Goal: Task Accomplishment & Management: Manage account settings

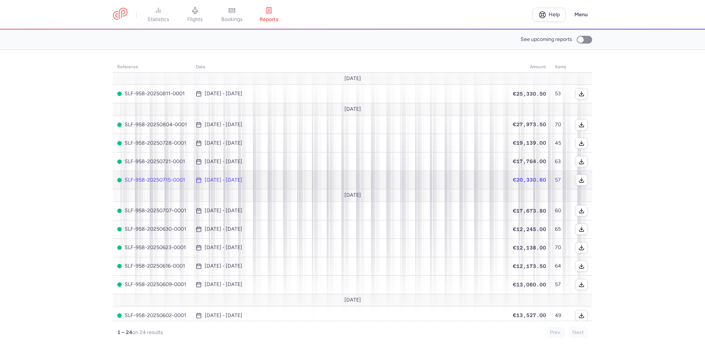
click at [438, 178] on span "[DATE] - [DATE]" at bounding box center [350, 180] width 308 height 6
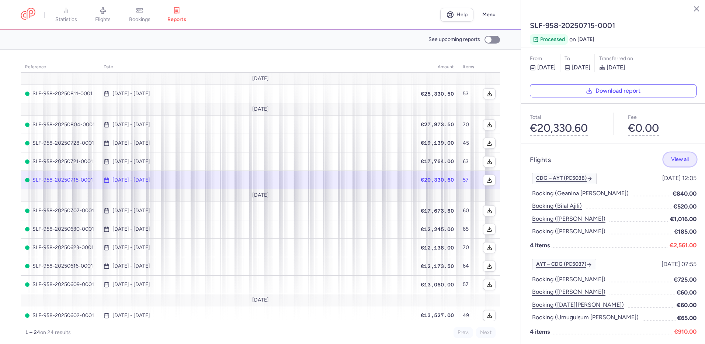
click at [671, 156] on span "View all" at bounding box center [680, 159] width 18 height 6
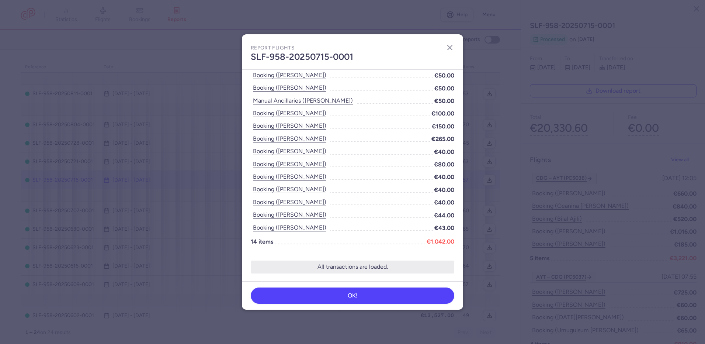
scroll to position [781, 0]
drag, startPoint x: 450, startPoint y: 46, endPoint x: 465, endPoint y: 56, distance: 17.3
click at [450, 46] on icon "button" at bounding box center [449, 47] width 9 height 9
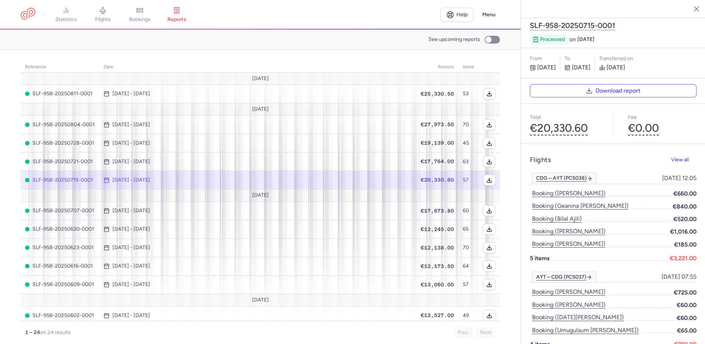
drag, startPoint x: 604, startPoint y: 72, endPoint x: 588, endPoint y: 84, distance: 20.0
click at [603, 84] on button "Download report" at bounding box center [613, 90] width 167 height 13
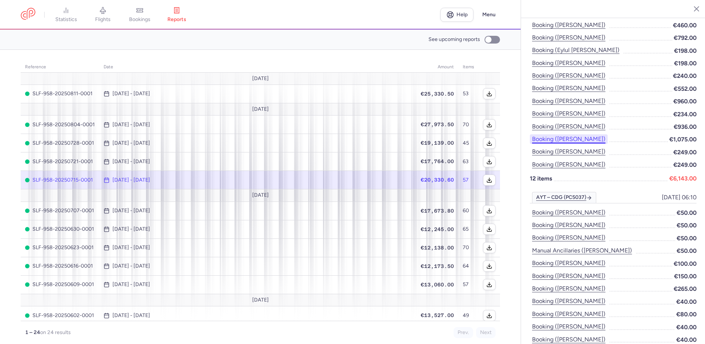
scroll to position [789, 0]
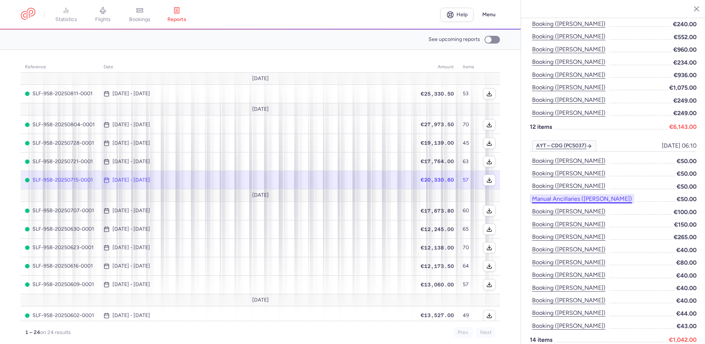
drag, startPoint x: 586, startPoint y: 169, endPoint x: 564, endPoint y: 182, distance: 25.2
click at [564, 194] on button "Manual Ancillaries ([PERSON_NAME])" at bounding box center [582, 199] width 104 height 10
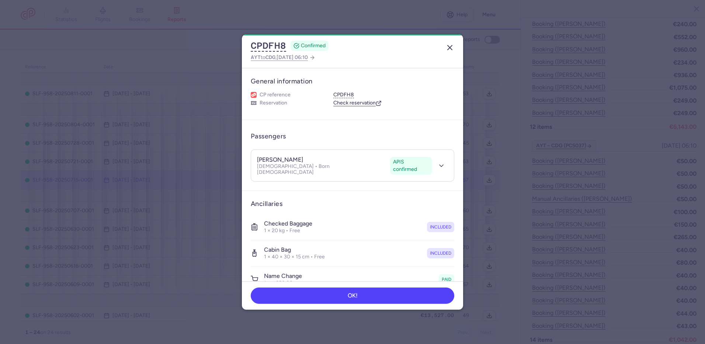
click at [451, 48] on icon "button" at bounding box center [449, 47] width 9 height 9
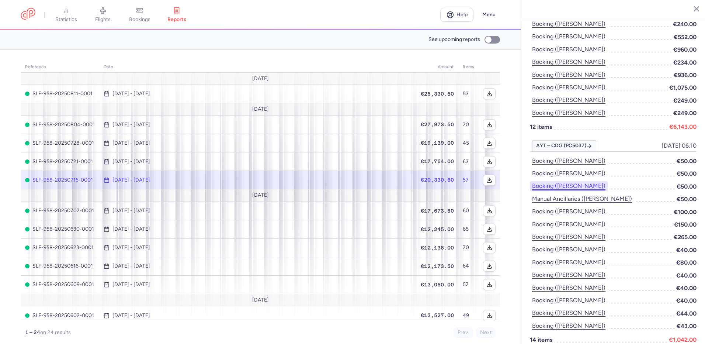
click at [579, 181] on button "Booking ([PERSON_NAME])" at bounding box center [569, 186] width 78 height 10
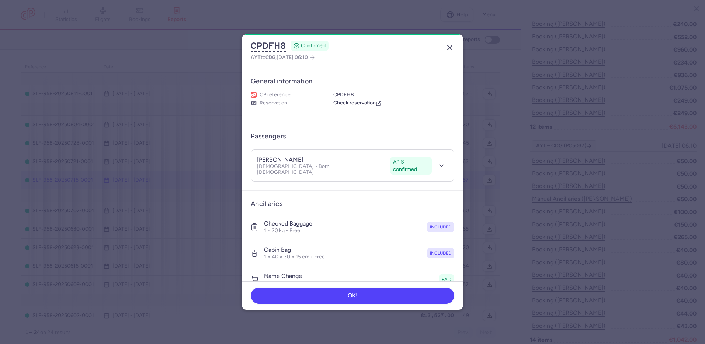
click at [451, 44] on icon "button" at bounding box center [449, 47] width 9 height 9
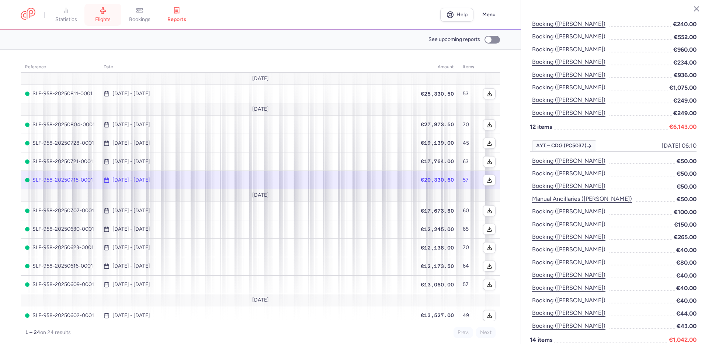
click at [102, 13] on icon at bounding box center [102, 10] width 7 height 7
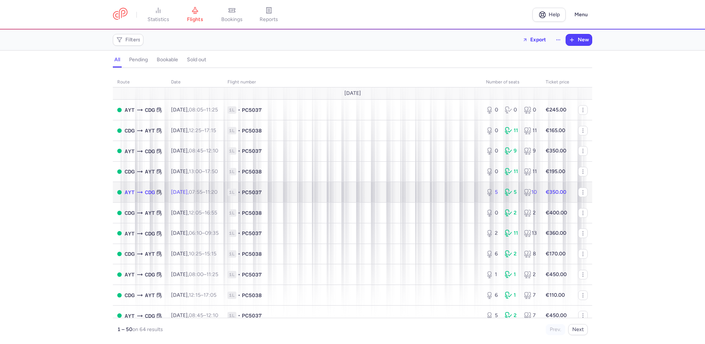
click at [344, 192] on span "1L • PC5037" at bounding box center [352, 191] width 250 height 7
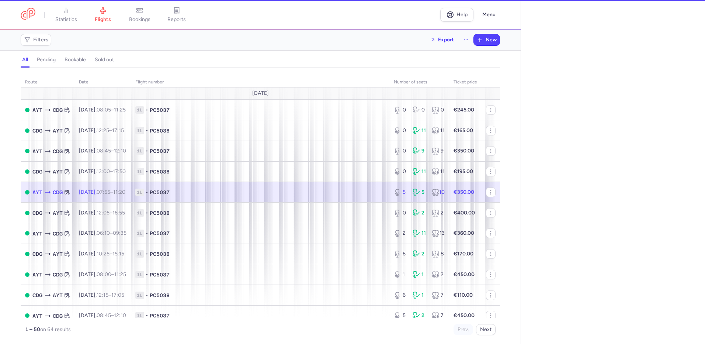
select select "hours"
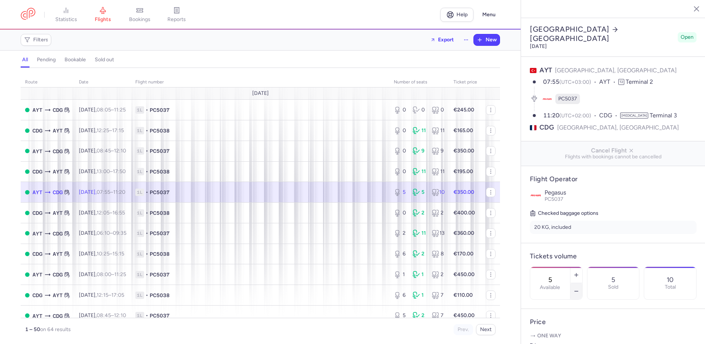
click at [579, 288] on icon "button" at bounding box center [576, 291] width 6 height 6
click at [569, 324] on button "Save changes" at bounding box center [554, 329] width 49 height 16
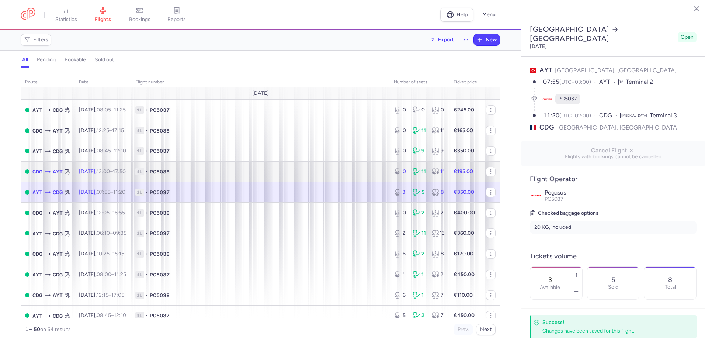
click at [348, 181] on td "1L • PC5038" at bounding box center [260, 171] width 258 height 21
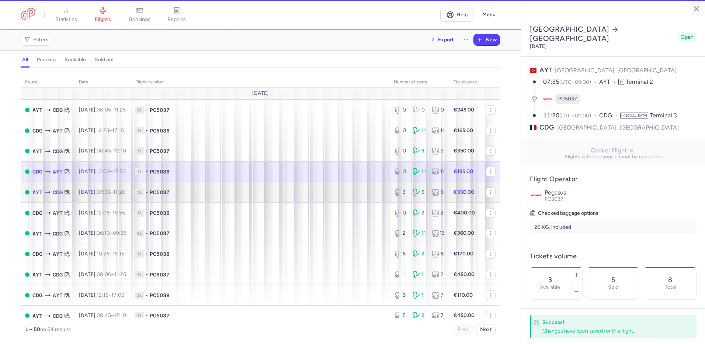
click at [349, 190] on span "1L • PC5037" at bounding box center [260, 191] width 250 height 7
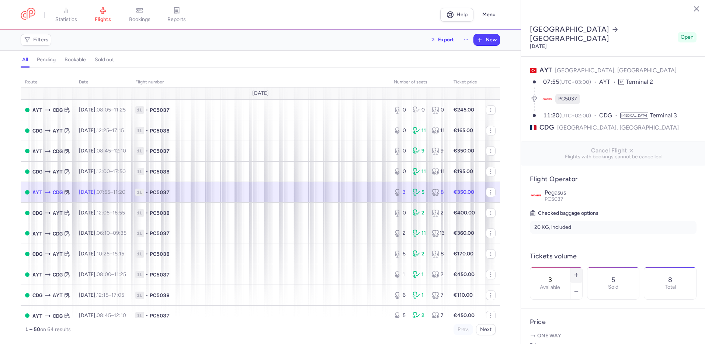
click at [576, 273] on line "button" at bounding box center [576, 274] width 0 height 3
click at [579, 272] on icon "button" at bounding box center [576, 275] width 6 height 6
click at [273, 195] on span "1L • PC5037" at bounding box center [260, 191] width 250 height 7
click at [579, 272] on icon "button" at bounding box center [576, 275] width 6 height 6
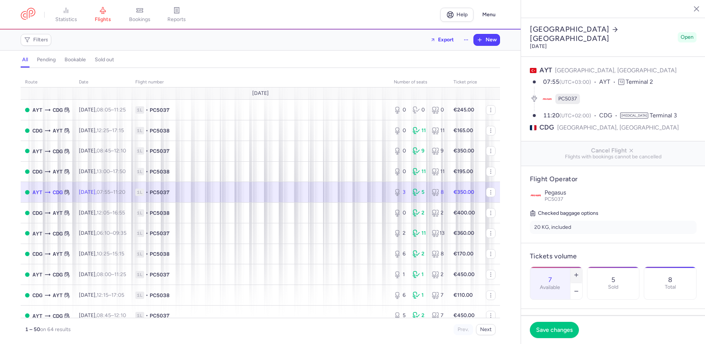
click at [579, 272] on icon "button" at bounding box center [576, 275] width 6 height 6
click at [579, 288] on icon "button" at bounding box center [576, 291] width 6 height 6
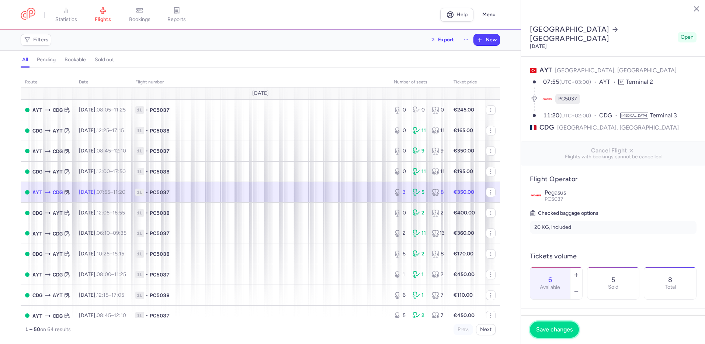
click at [556, 329] on span "Save changes" at bounding box center [554, 329] width 37 height 7
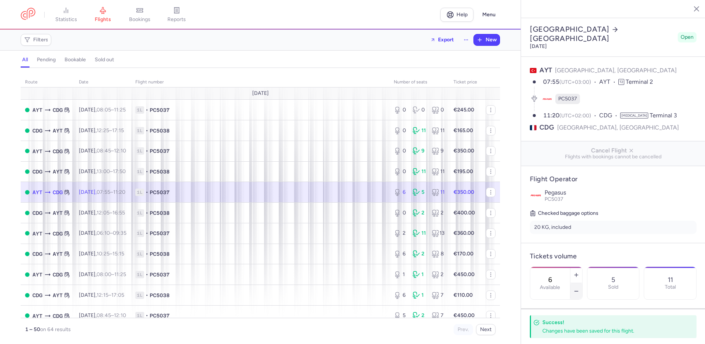
click at [579, 288] on icon "button" at bounding box center [576, 291] width 6 height 6
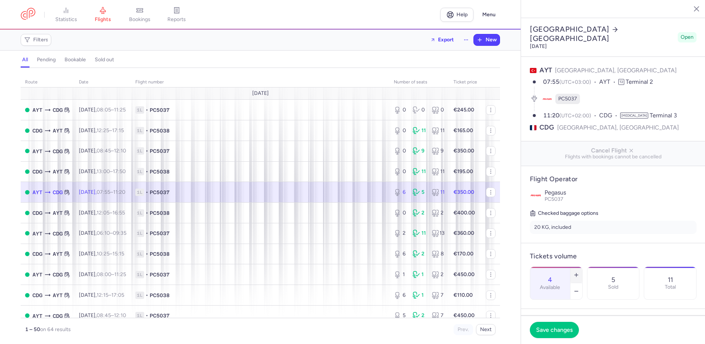
click at [578, 275] on line "button" at bounding box center [575, 275] width 3 height 0
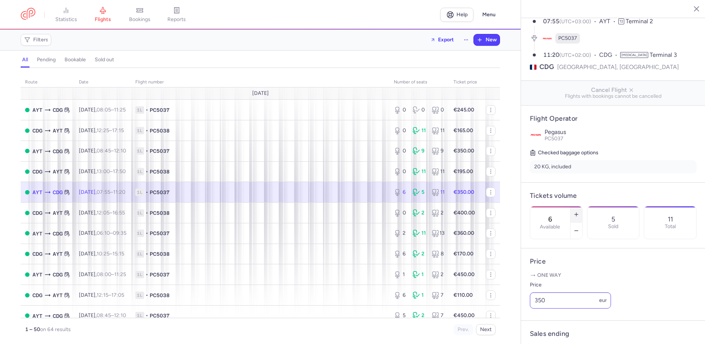
scroll to position [62, 0]
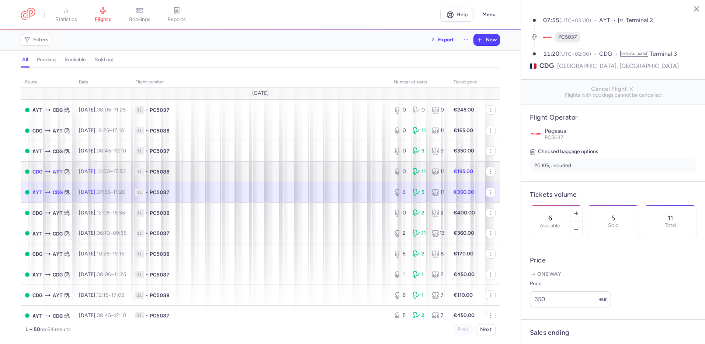
click at [316, 174] on span "1L • PC5038" at bounding box center [260, 171] width 250 height 7
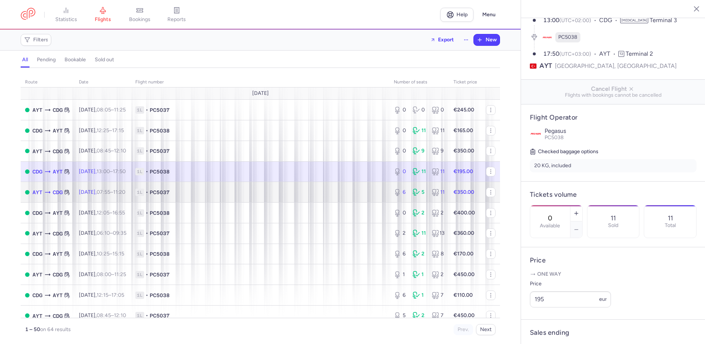
click at [311, 195] on span "1L • PC5037" at bounding box center [260, 191] width 250 height 7
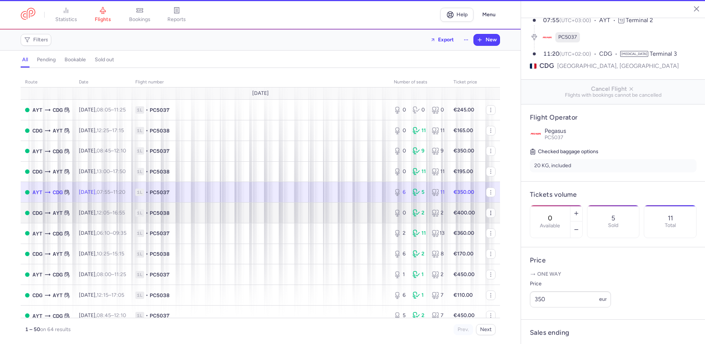
type input "6"
